Goal: Task Accomplishment & Management: Complete application form

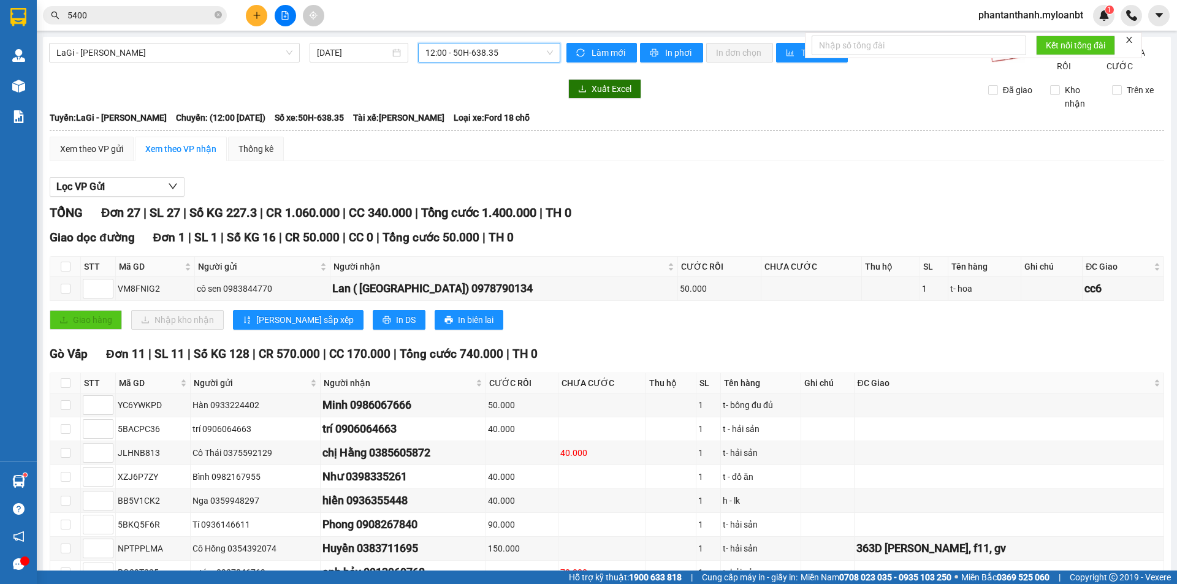
scroll to position [522, 0]
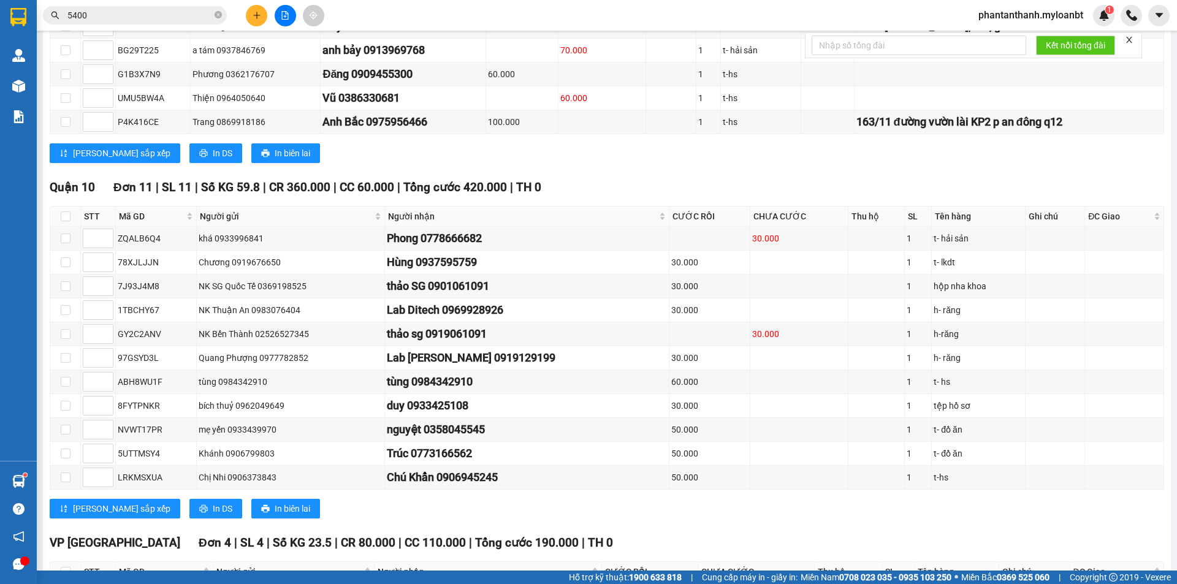
click at [121, 16] on input "5400" at bounding box center [139, 15] width 145 height 13
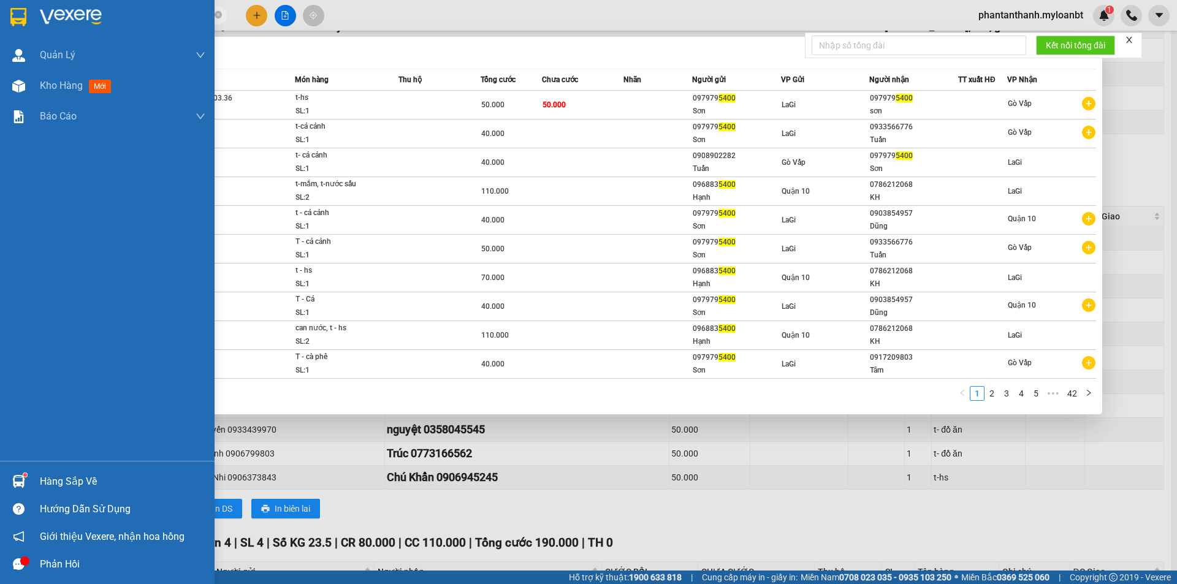
drag, startPoint x: 117, startPoint y: 16, endPoint x: 18, endPoint y: 17, distance: 99.3
click at [18, 17] on section "Kết quả tìm kiếm ( 418 ) Bộ lọc Mã ĐH Trạng thái Món hàng Thu hộ Tổng cước Chưa…" at bounding box center [588, 292] width 1177 height 584
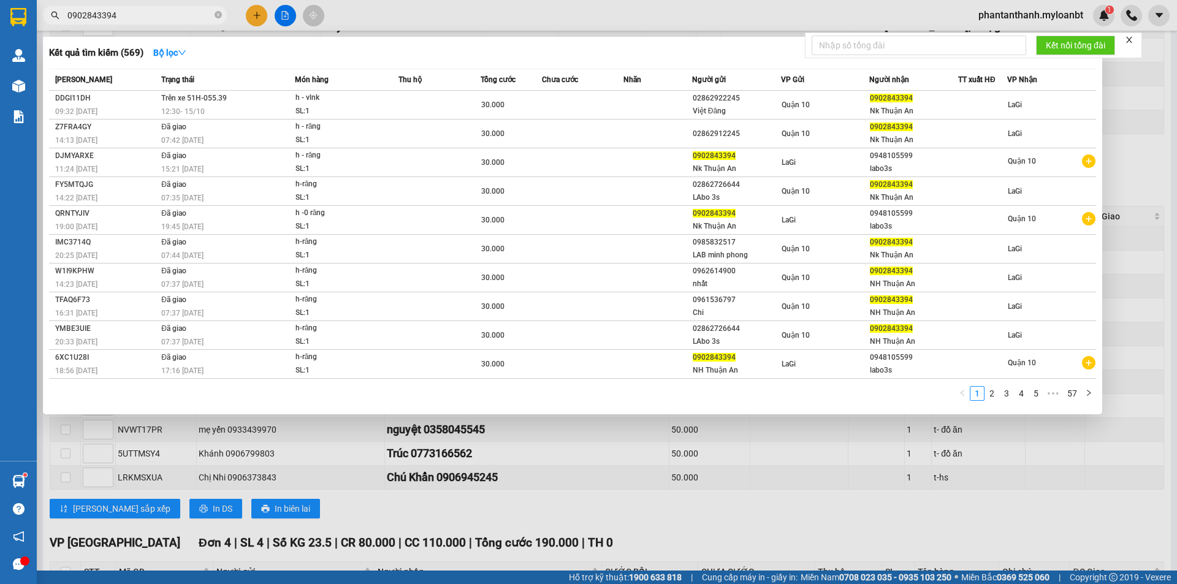
drag, startPoint x: 121, startPoint y: 18, endPoint x: 34, endPoint y: 18, distance: 87.1
click at [32, 18] on section "Kết quả tìm kiếm ( 569 ) Bộ lọc Mã ĐH Trạng thái Món hàng Thu hộ Tổng cước Chưa…" at bounding box center [588, 292] width 1177 height 584
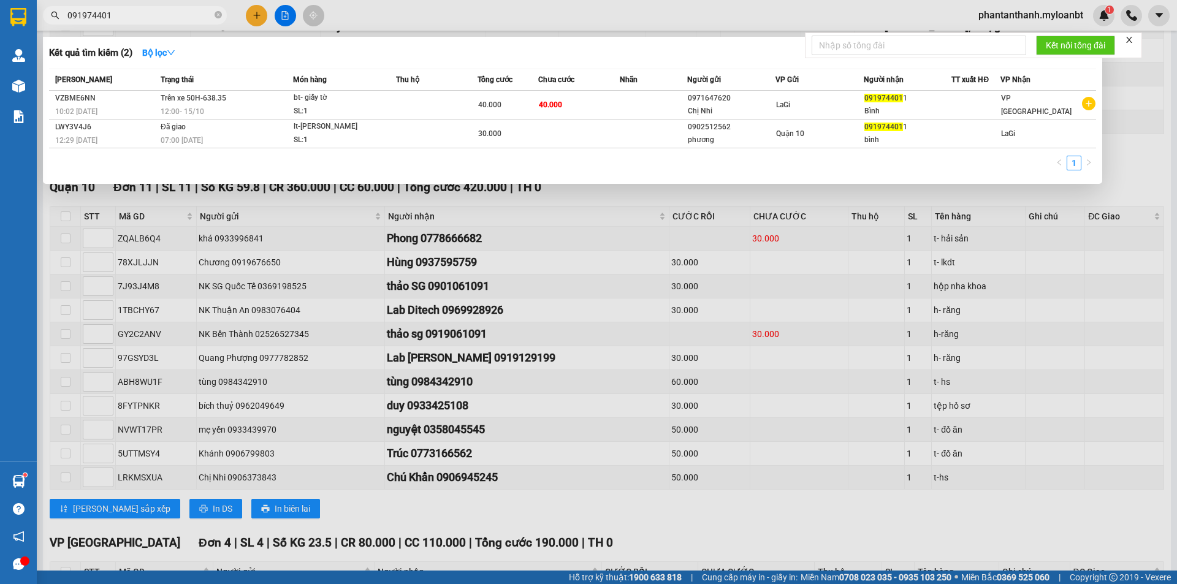
type input "091974401"
click at [489, 253] on div at bounding box center [588, 292] width 1177 height 584
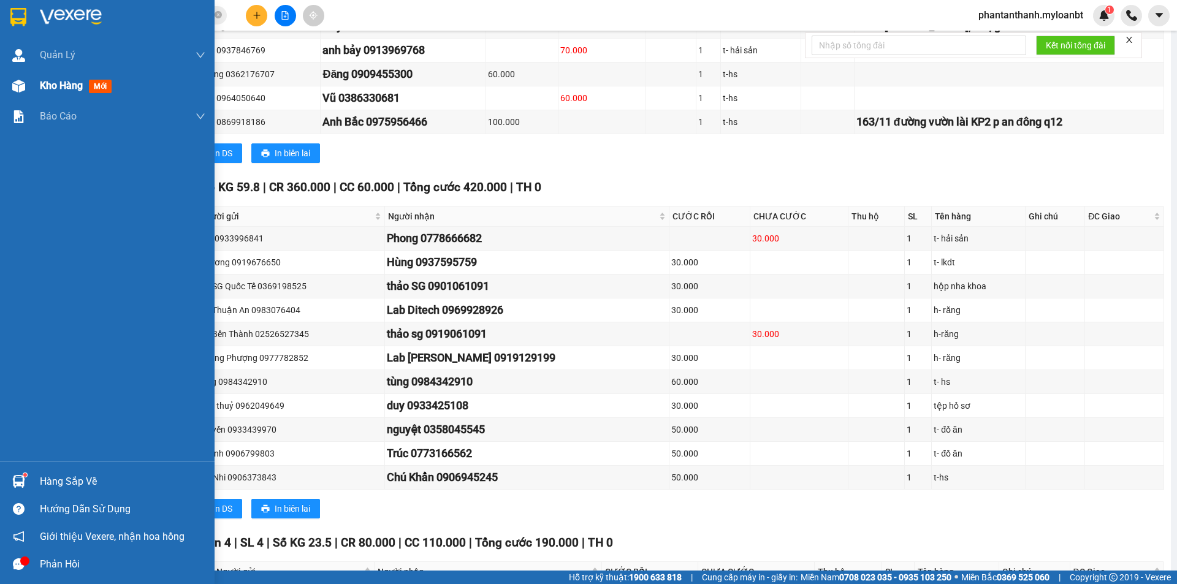
click at [0, 72] on div "Kho hàng mới" at bounding box center [107, 86] width 215 height 31
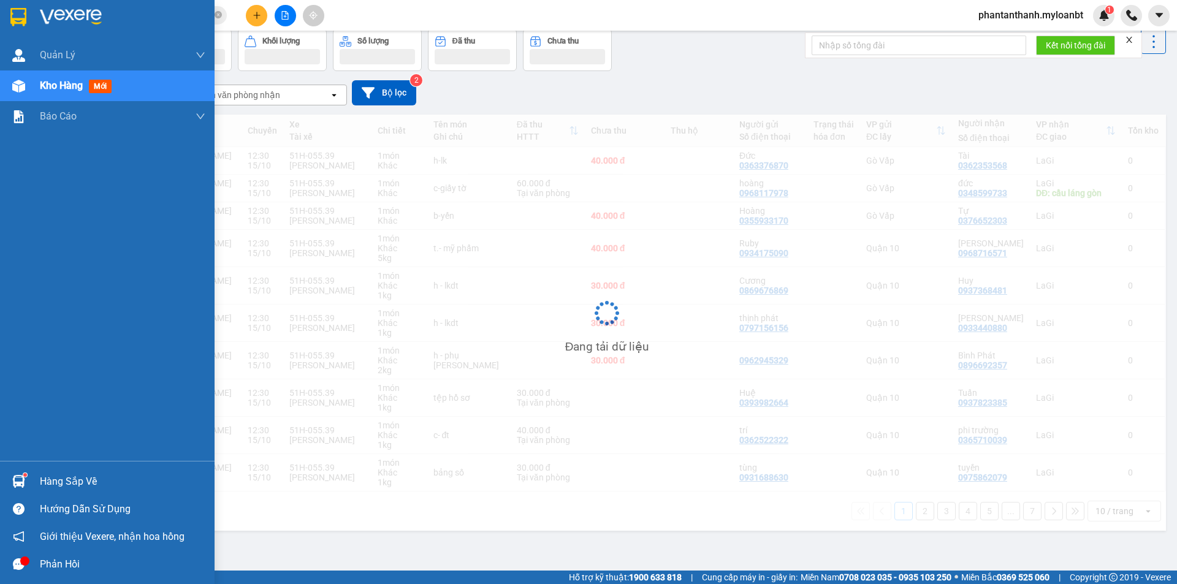
scroll to position [56, 0]
click at [18, 84] on img at bounding box center [18, 86] width 13 height 13
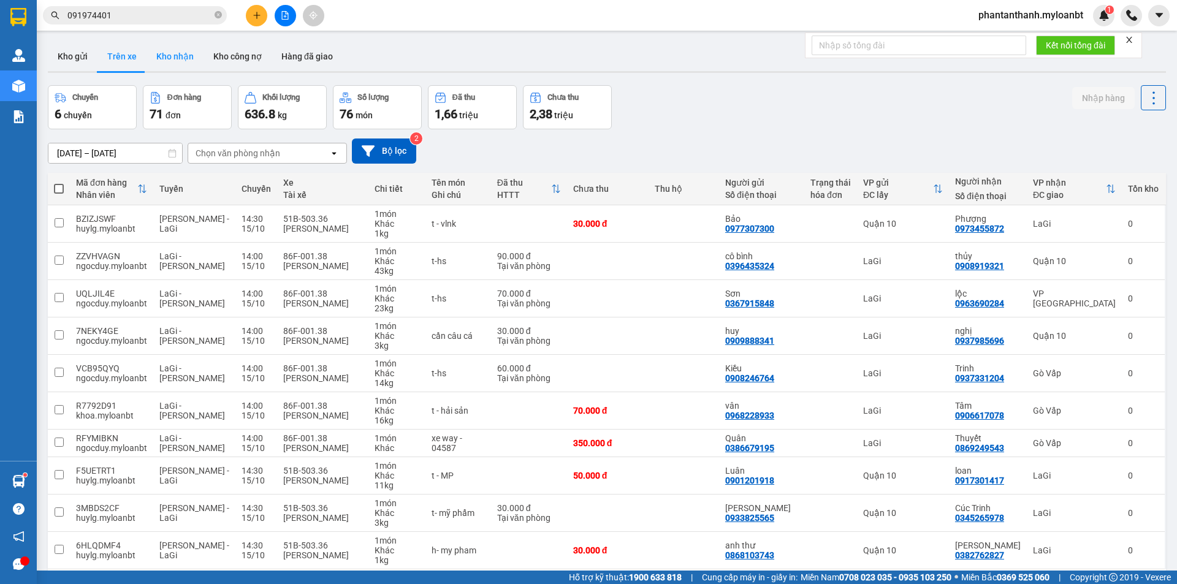
click at [164, 66] on button "Kho nhận" at bounding box center [175, 56] width 57 height 29
type input "[DATE] – [DATE]"
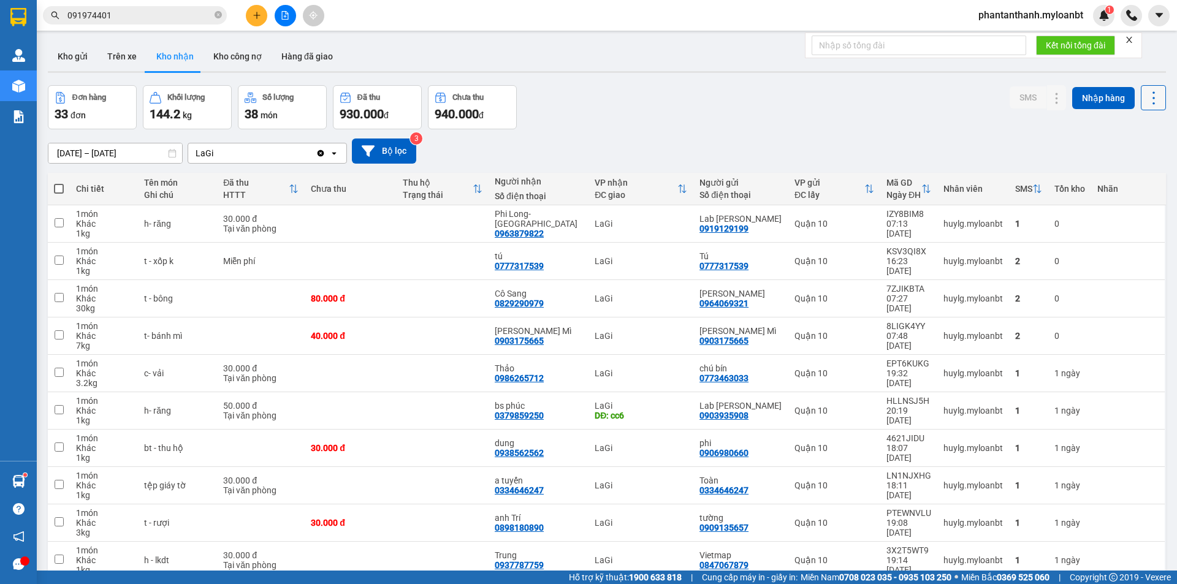
click at [1149, 107] on button at bounding box center [1153, 97] width 25 height 25
click at [1155, 138] on li "Xuất excel" at bounding box center [1122, 131] width 92 height 22
click at [1145, 105] on icon at bounding box center [1153, 98] width 17 height 17
click at [1134, 134] on span "Xuất excel" at bounding box center [1129, 131] width 39 height 12
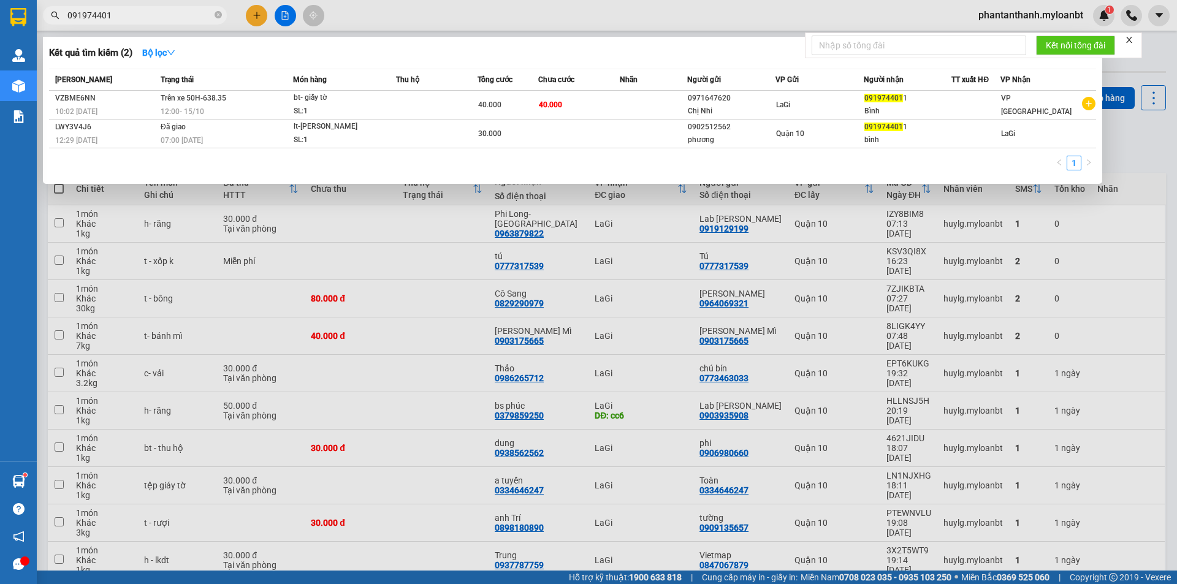
drag, startPoint x: 134, startPoint y: 11, endPoint x: 49, endPoint y: 11, distance: 84.6
click at [49, 11] on span "091974401" at bounding box center [135, 15] width 184 height 18
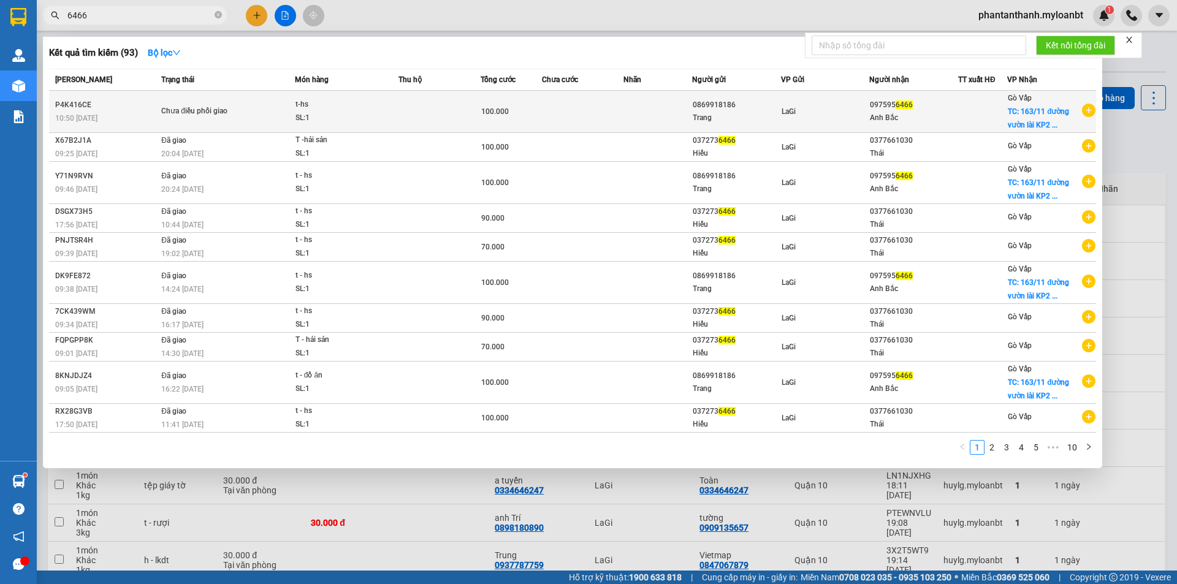
type input "6466"
click at [790, 118] on td "LaGi" at bounding box center [825, 112] width 89 height 42
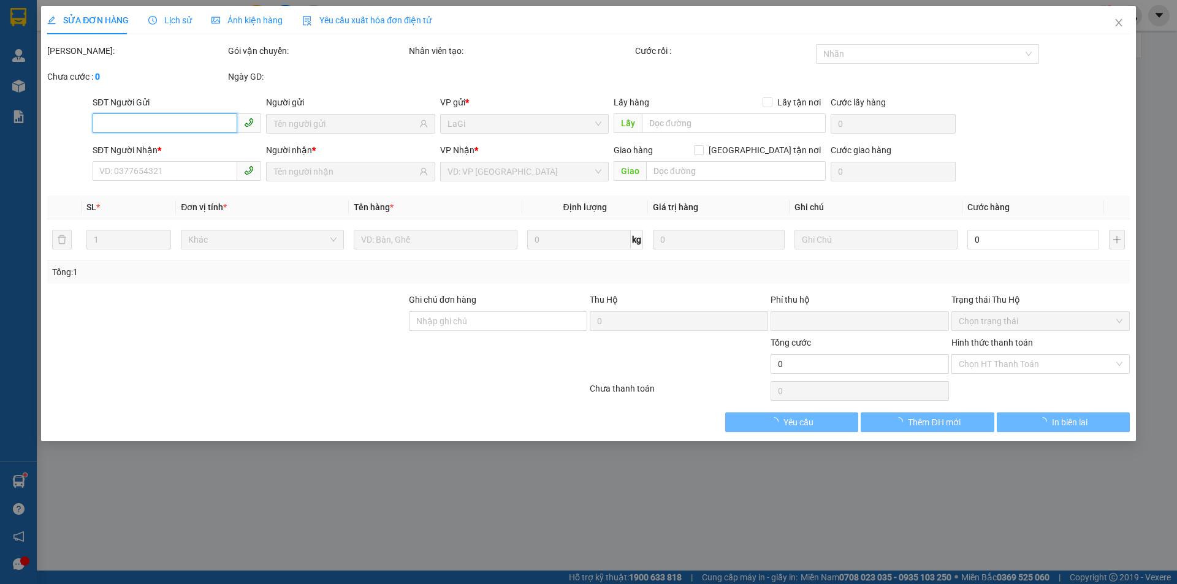
type input "0869918186"
type input "0975956466"
checkbox input "true"
type input "163/11 đường vườn lài KP2 p an đông q12"
type input "0"
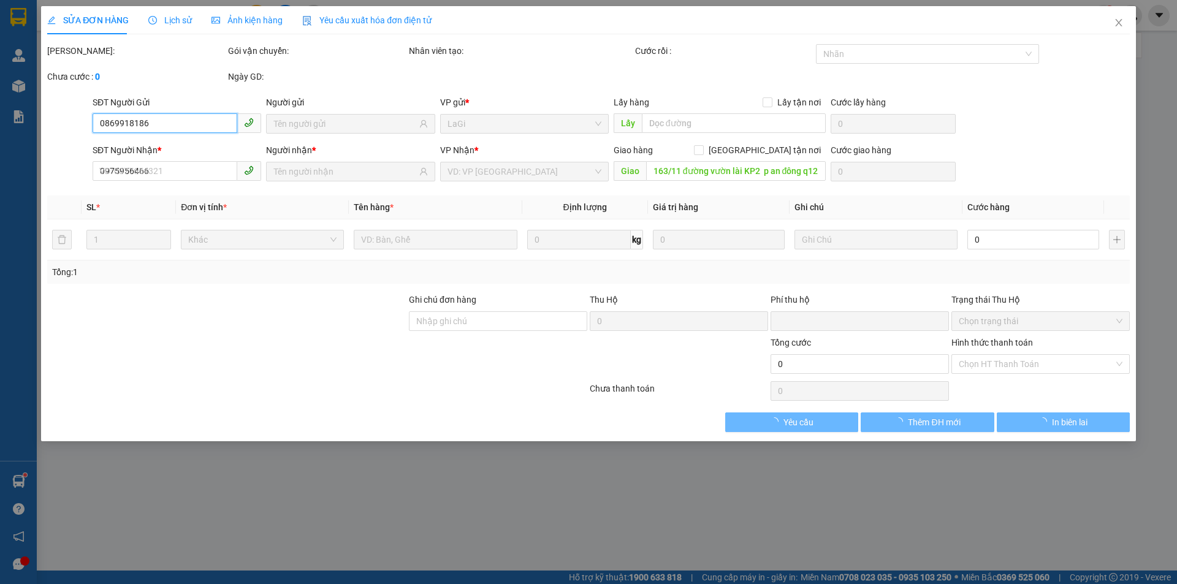
type input "100.000"
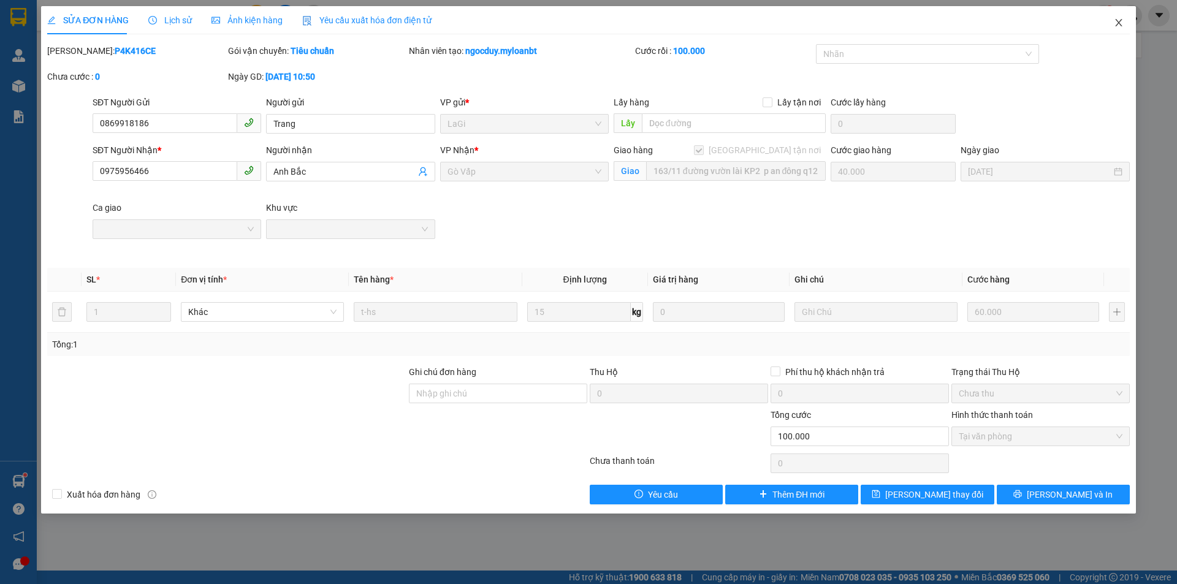
click at [1119, 21] on icon "close" at bounding box center [1119, 23] width 10 height 10
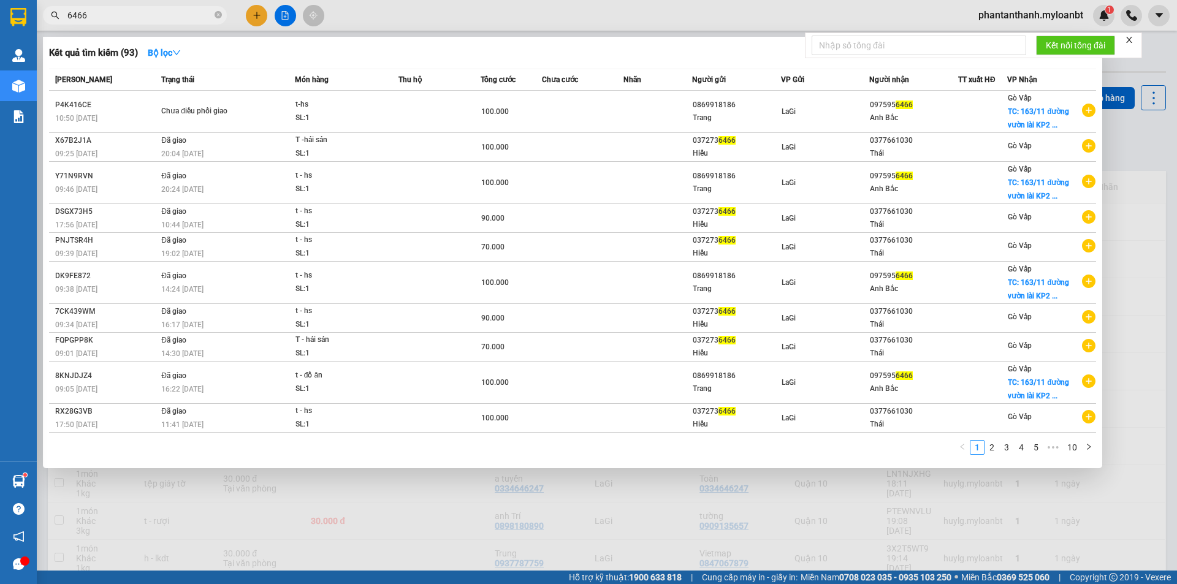
click at [90, 17] on input "6466" at bounding box center [139, 15] width 145 height 13
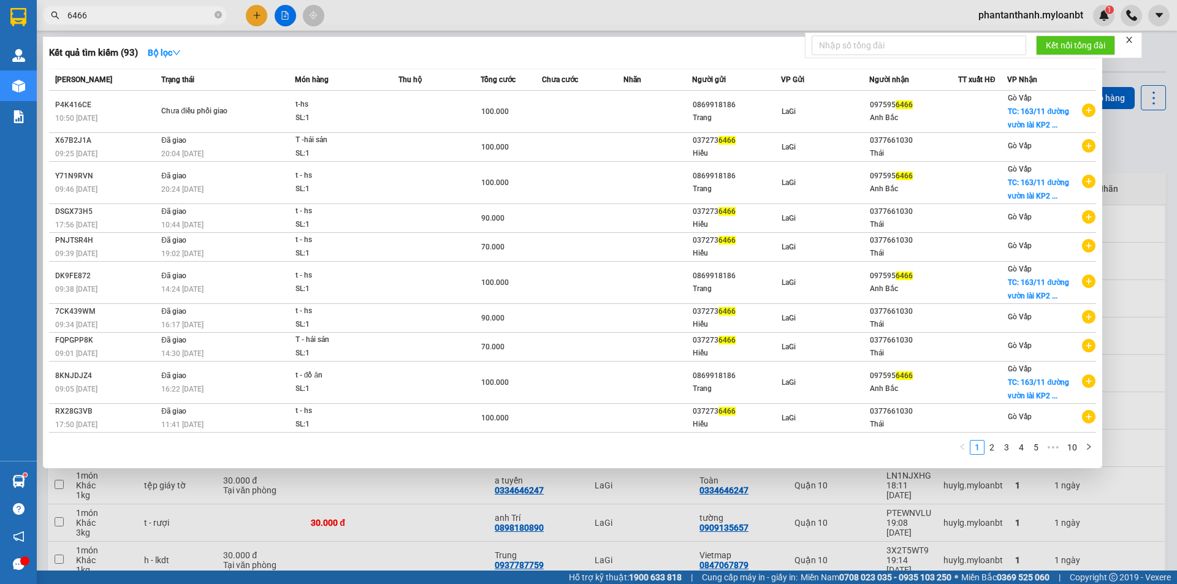
drag, startPoint x: 90, startPoint y: 17, endPoint x: 52, endPoint y: 15, distance: 38.6
click at [52, 15] on div "6466" at bounding box center [119, 15] width 239 height 18
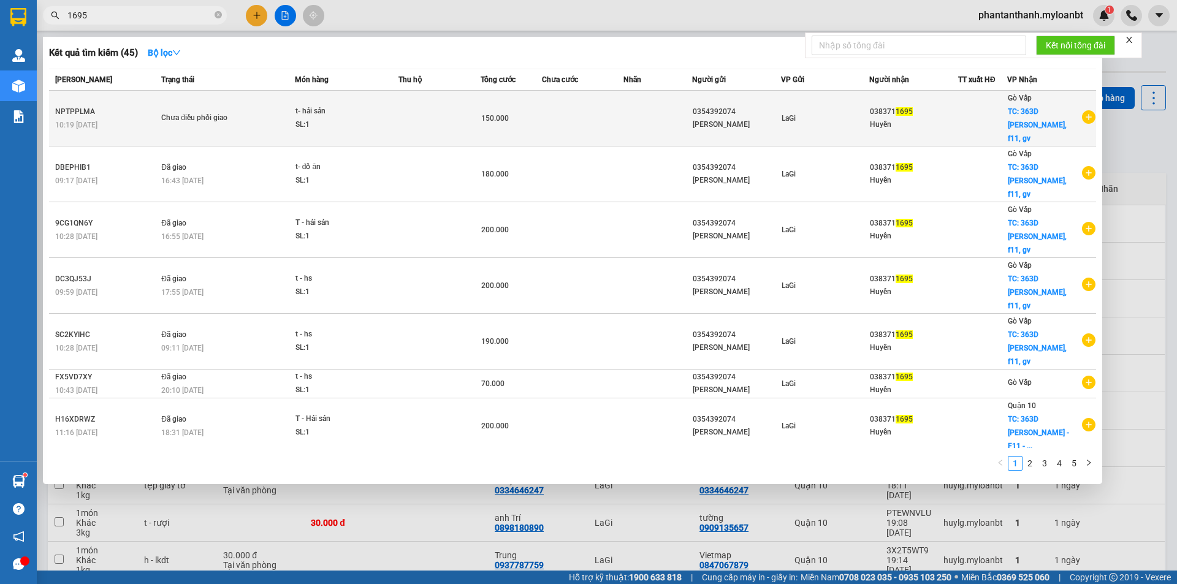
type input "1695"
click at [664, 109] on td at bounding box center [658, 119] width 68 height 56
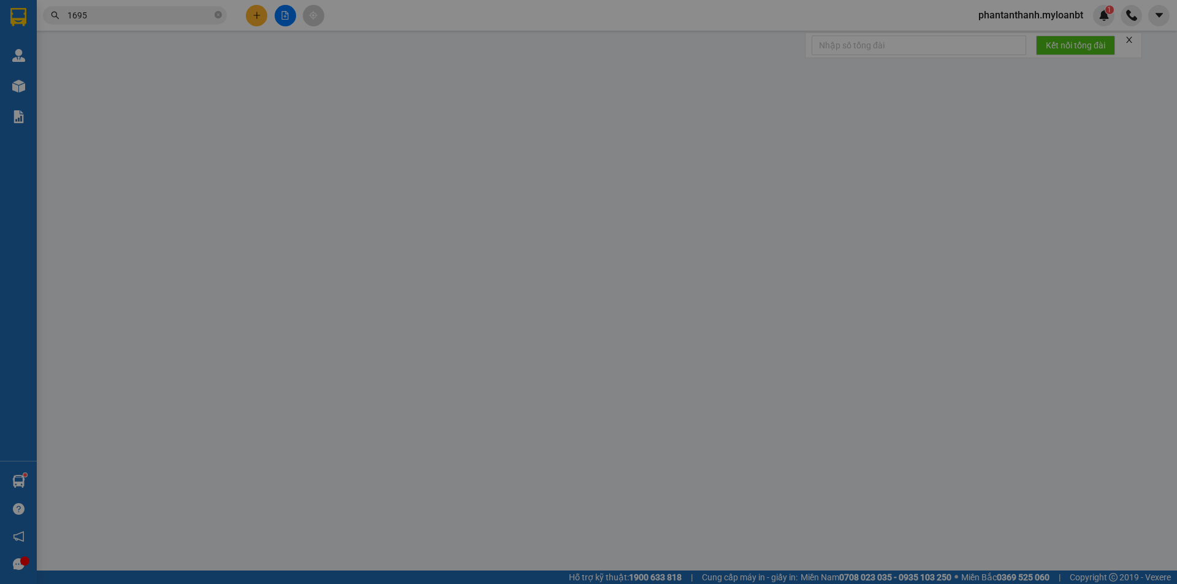
type input "0354392074"
type input "0383711695"
checkbox input "true"
type input "363D [PERSON_NAME], f11, gv"
type input "0"
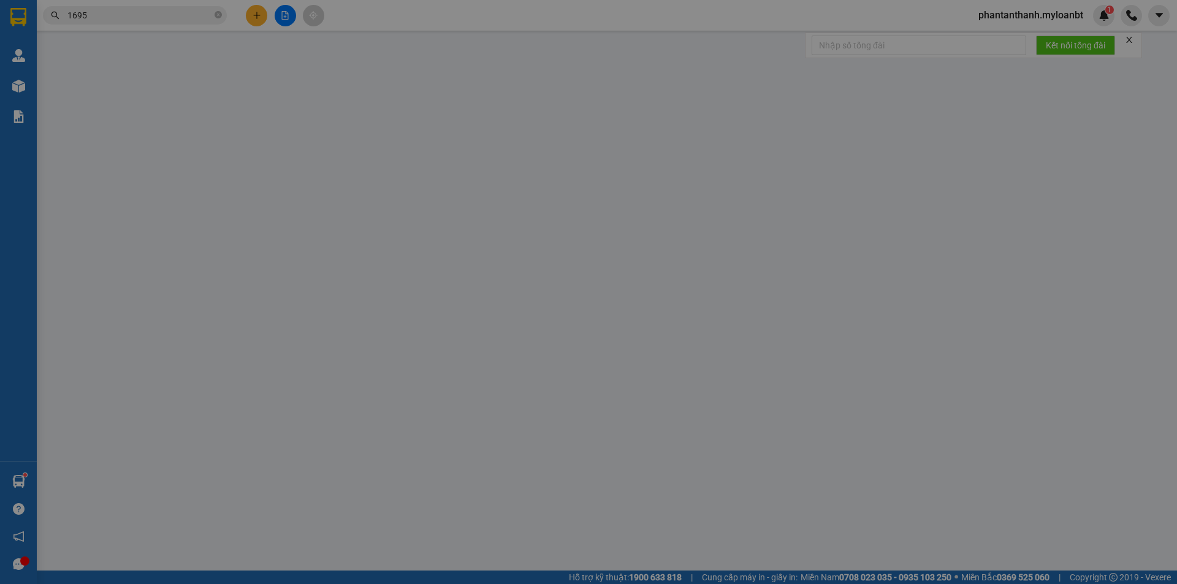
type input "150.000"
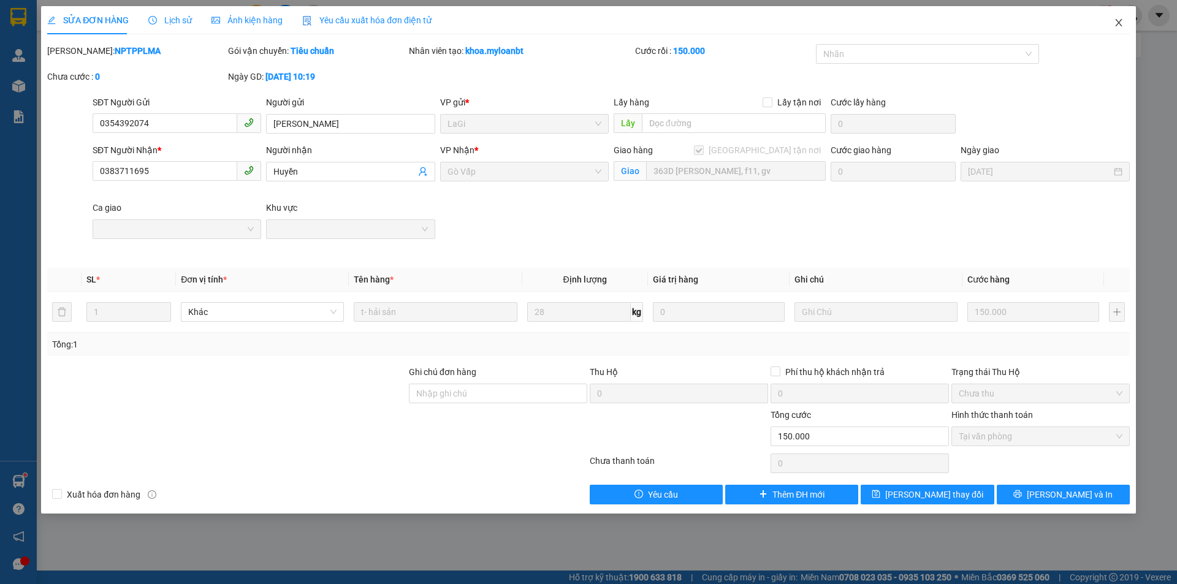
click at [1124, 23] on span "Close" at bounding box center [1119, 23] width 34 height 34
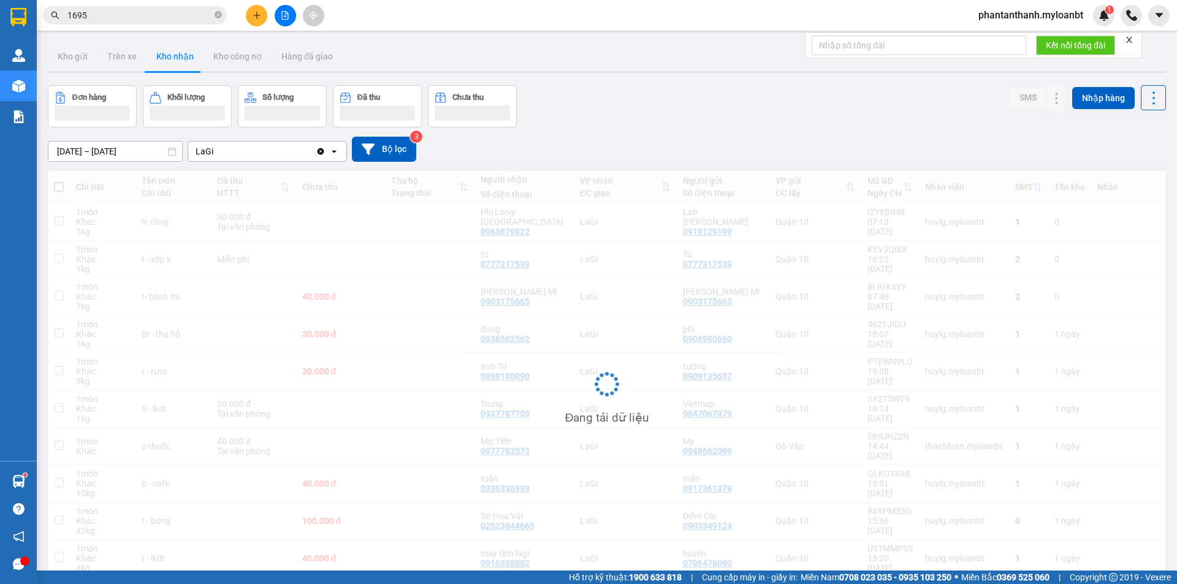
click at [122, 15] on input "1695" at bounding box center [139, 15] width 145 height 13
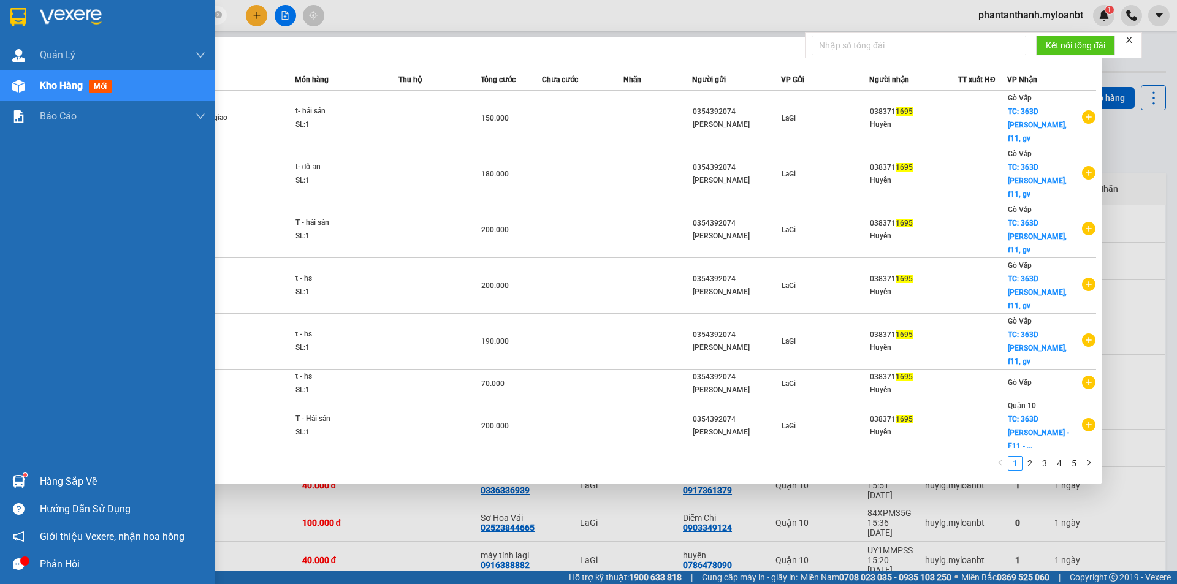
drag, startPoint x: 118, startPoint y: 16, endPoint x: 3, endPoint y: 17, distance: 115.3
click at [3, 17] on section "Kết quả tìm kiếm ( 45 ) Bộ lọc Mã ĐH Trạng thái Món hàng Thu hộ Tổng cước Chưa …" at bounding box center [588, 292] width 1177 height 584
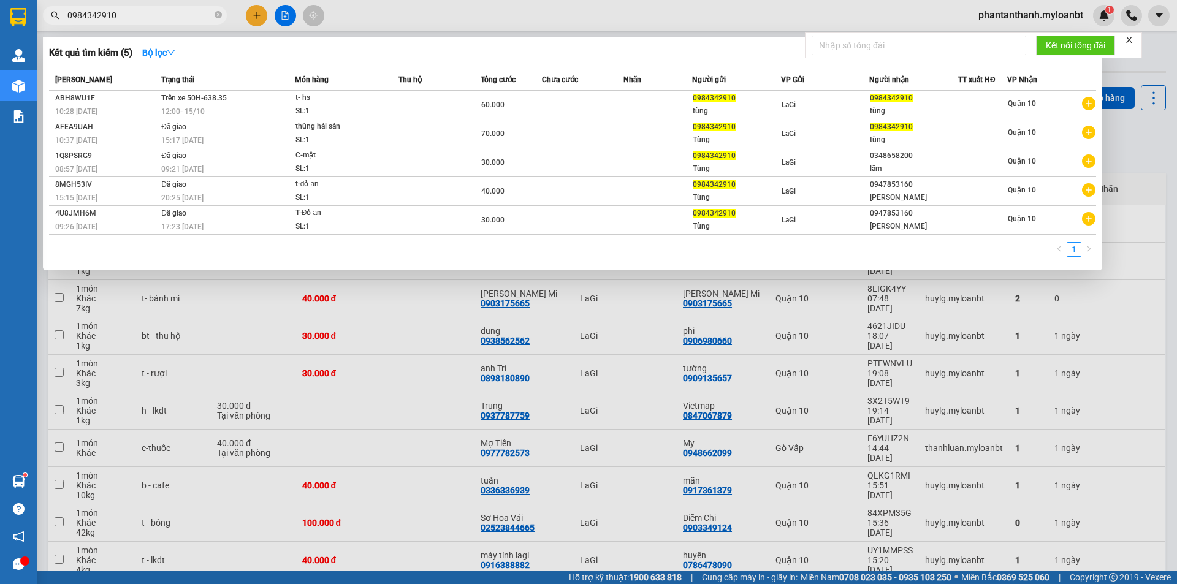
type input "0984342910"
